Goal: Task Accomplishment & Management: Manage account settings

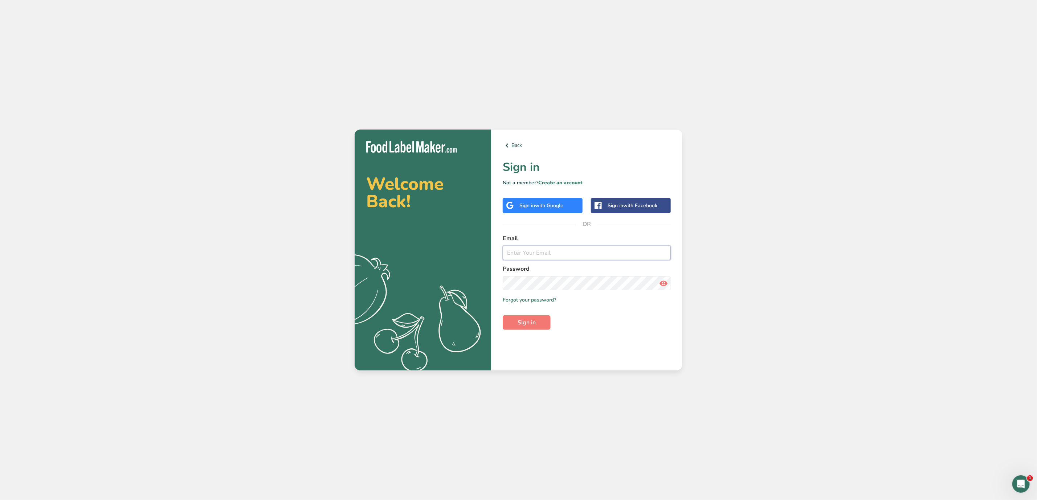
click at [548, 252] on input "email" at bounding box center [587, 253] width 168 height 15
type input "[EMAIL_ADDRESS][DOMAIN_NAME]"
click at [503, 315] on button "Sign in" at bounding box center [527, 322] width 48 height 15
